Goal: Task Accomplishment & Management: Manage account settings

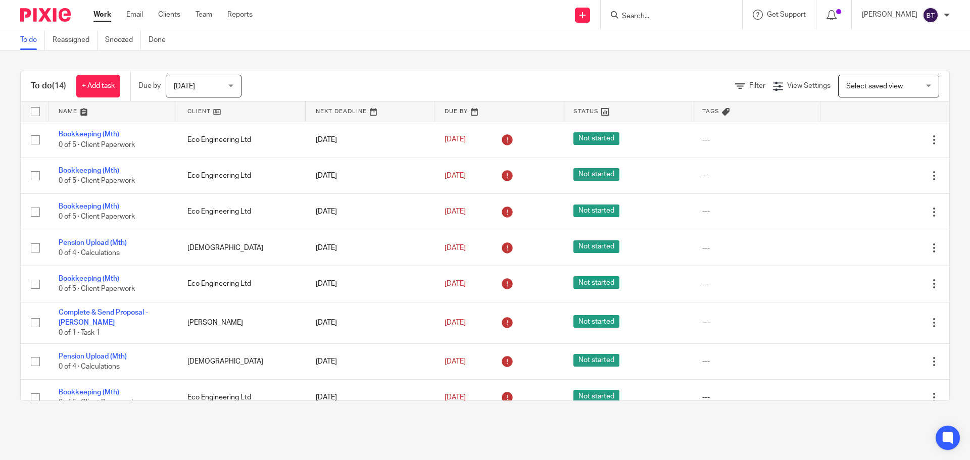
click at [671, 17] on input "Search" at bounding box center [666, 16] width 91 height 9
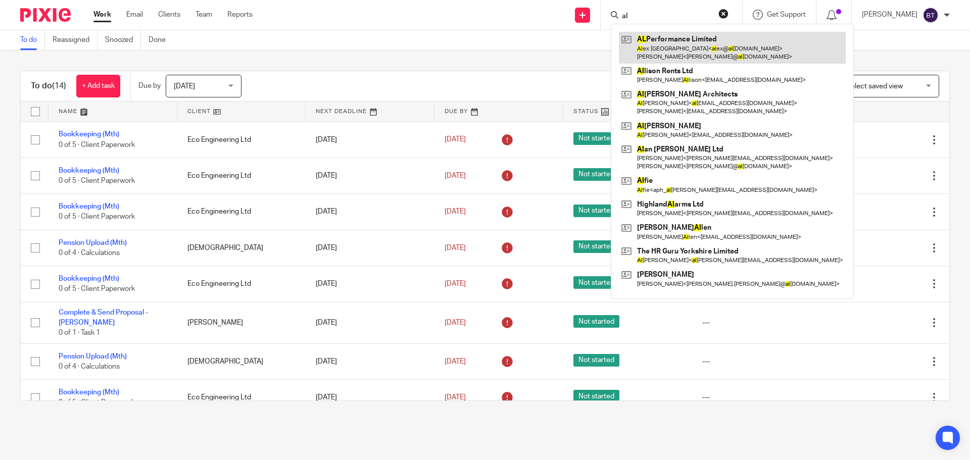
type input "al"
click at [698, 61] on link at bounding box center [732, 47] width 227 height 31
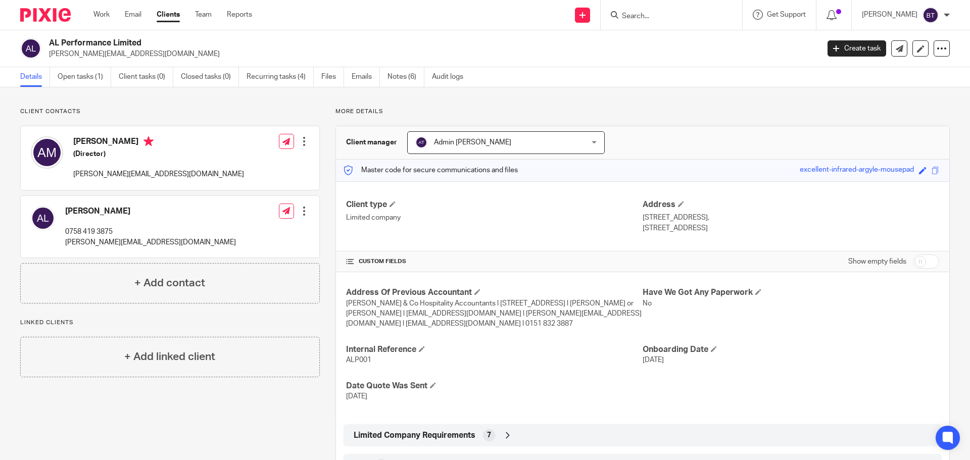
click at [301, 141] on div at bounding box center [304, 141] width 10 height 10
click at [245, 164] on link "Edit contact" at bounding box center [256, 164] width 96 height 15
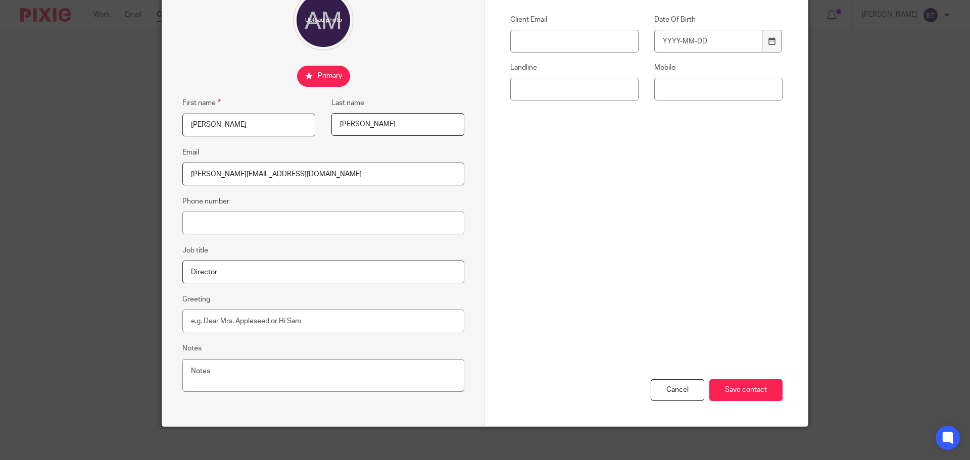
scroll to position [112, 0]
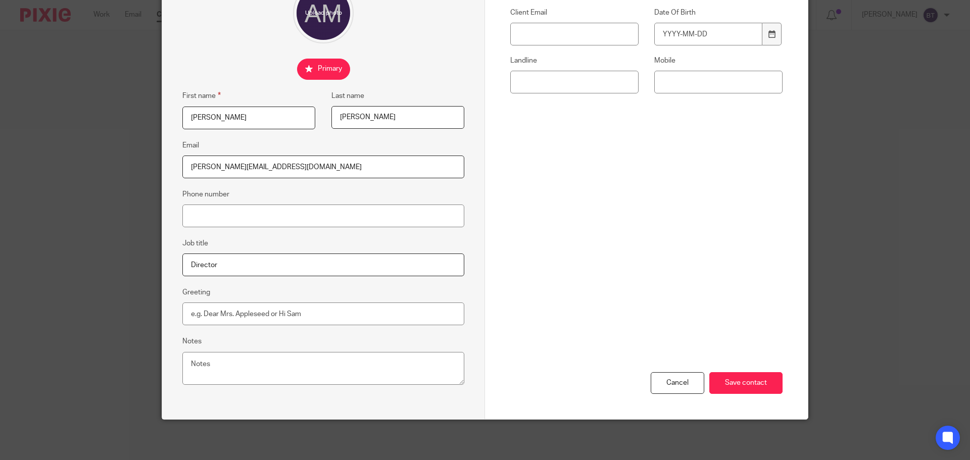
click at [217, 203] on fieldset "Phone number" at bounding box center [323, 207] width 282 height 39
click at [230, 224] on input "Phone number" at bounding box center [323, 216] width 282 height 23
type input "07732324273"
click at [734, 382] on input "Save contact" at bounding box center [745, 383] width 73 height 22
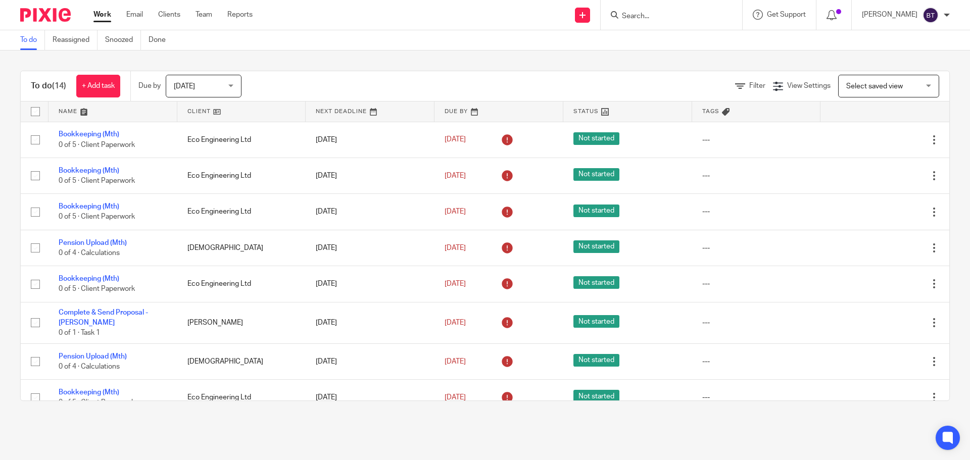
click at [680, 16] on input "Search" at bounding box center [666, 16] width 91 height 9
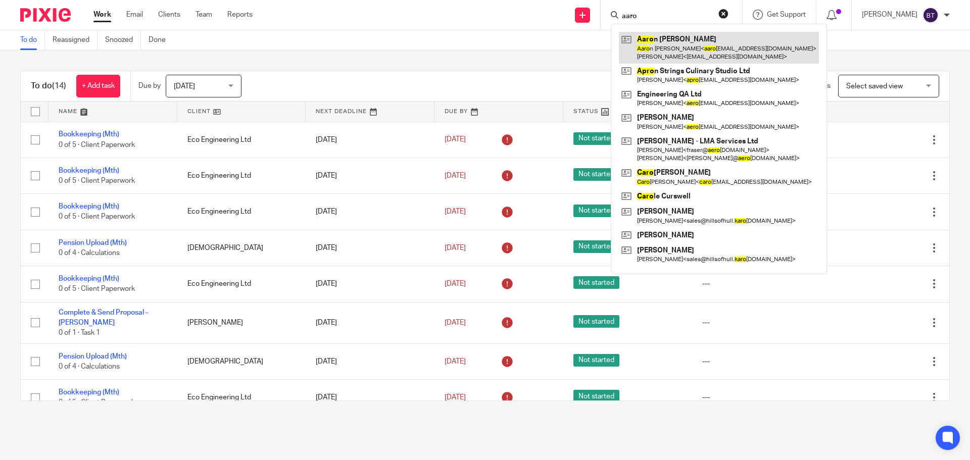
type input "aaro"
click at [666, 49] on link at bounding box center [719, 47] width 200 height 31
